Goal: Information Seeking & Learning: Learn about a topic

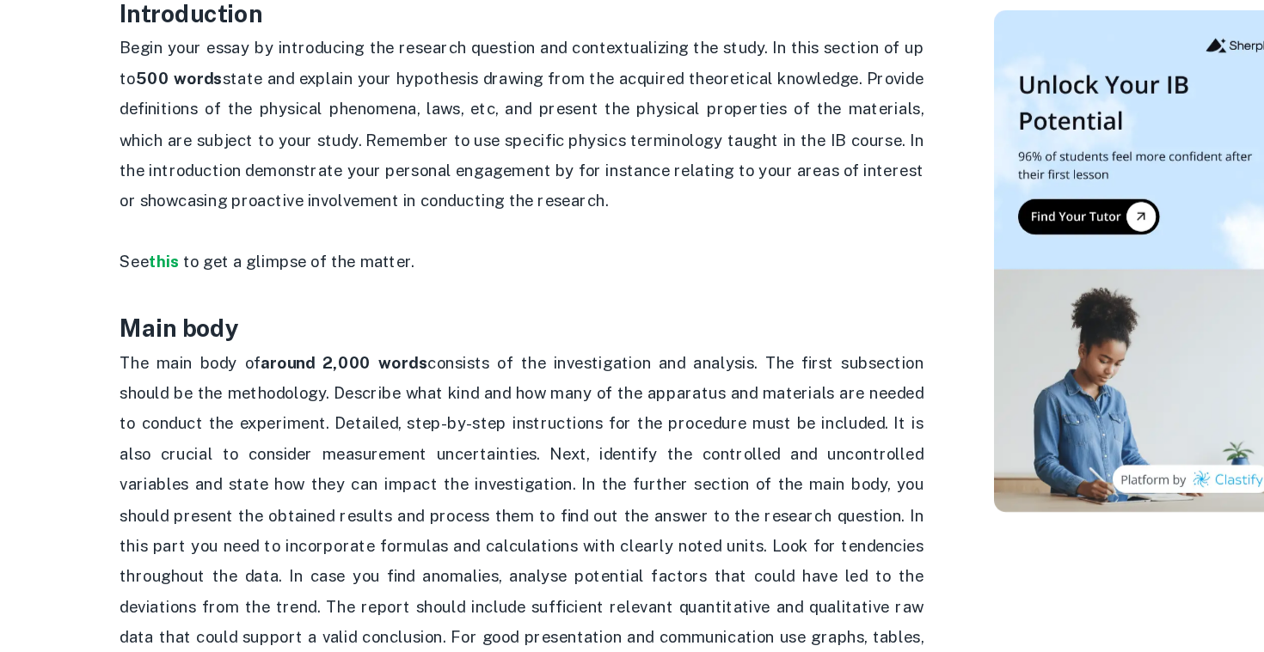
scroll to position [990, 0]
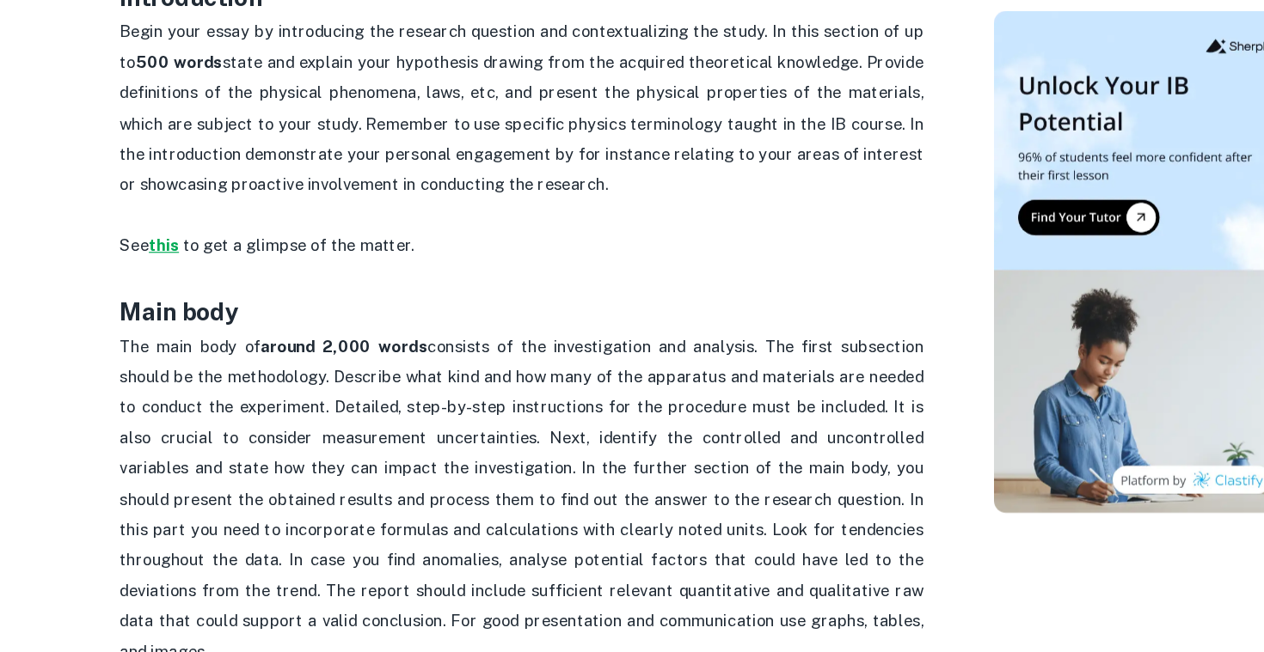
click at [196, 312] on strong "this" at bounding box center [187, 304] width 26 height 16
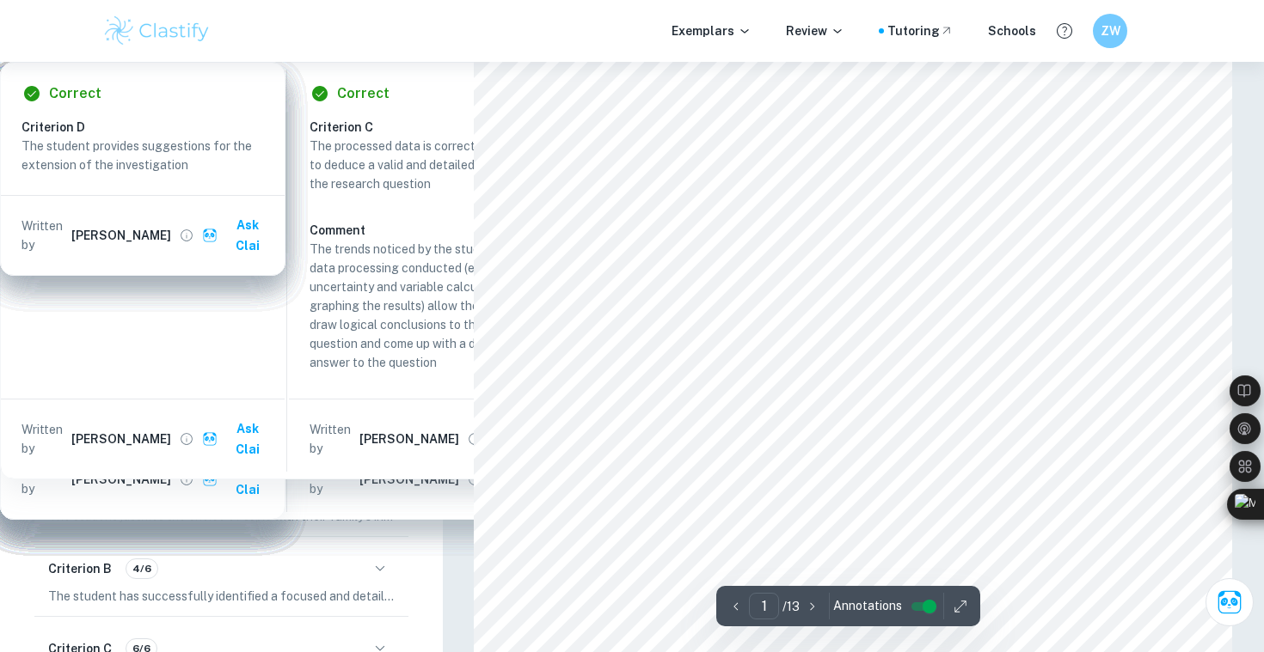
scroll to position [378, 0]
